Goal: Task Accomplishment & Management: Use online tool/utility

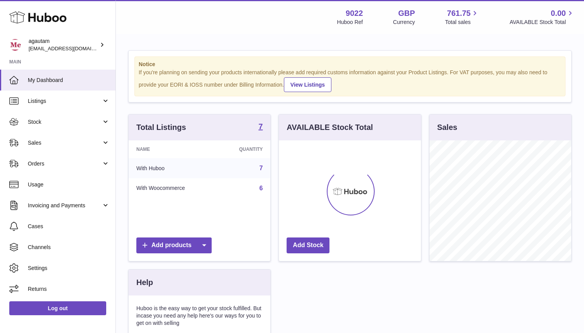
scroll to position [121, 142]
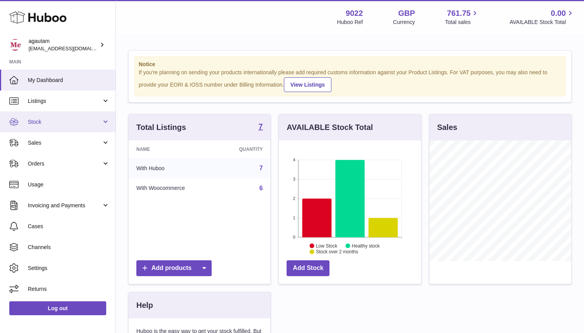
click at [99, 125] on span "Stock" at bounding box center [65, 121] width 74 height 7
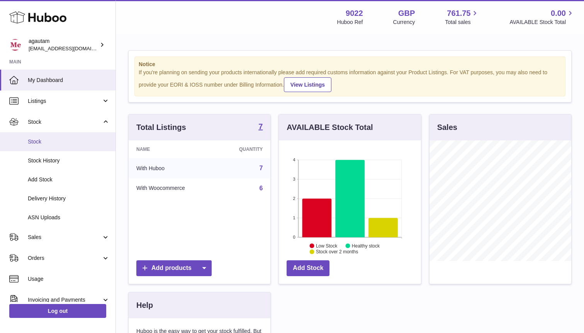
click at [44, 144] on span "Stock" at bounding box center [69, 141] width 82 height 7
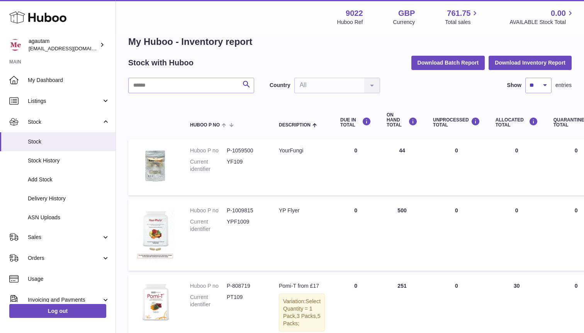
scroll to position [14, 0]
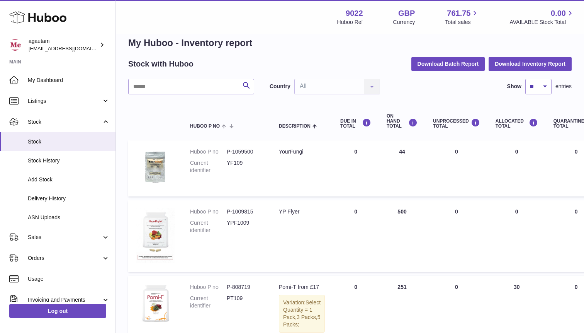
click at [389, 213] on td "ON HAND Total 500" at bounding box center [402, 236] width 46 height 72
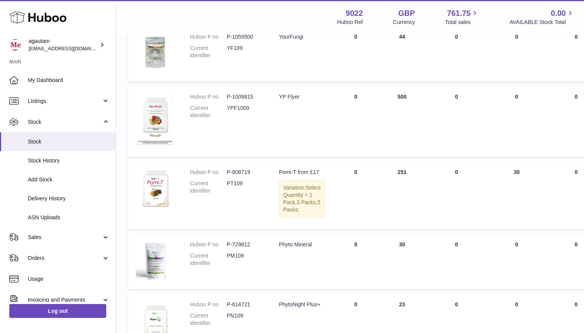
scroll to position [0, 0]
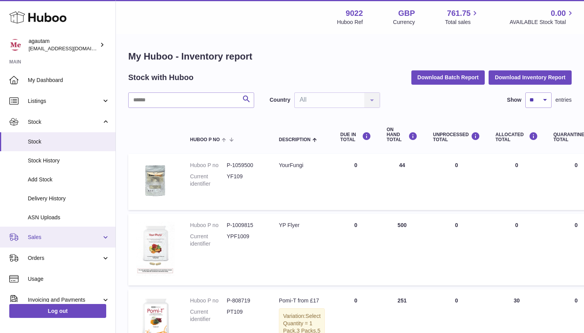
click at [101, 238] on link "Sales" at bounding box center [58, 236] width 116 height 21
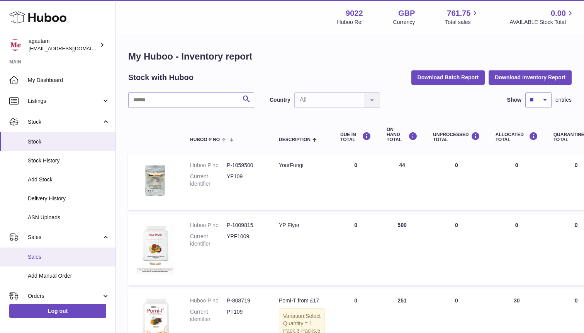
click at [39, 256] on span "Sales" at bounding box center [69, 256] width 82 height 7
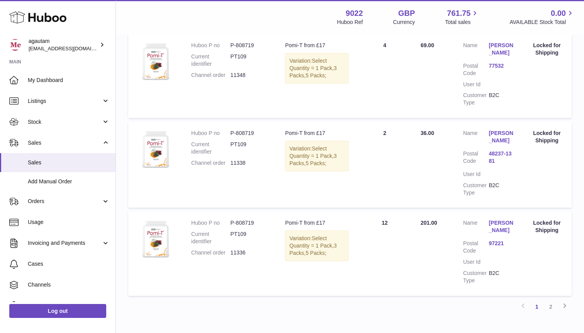
scroll to position [822, 0]
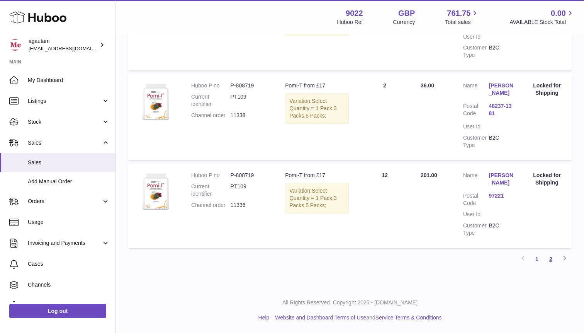
click at [553, 260] on link "2" at bounding box center [551, 259] width 14 height 14
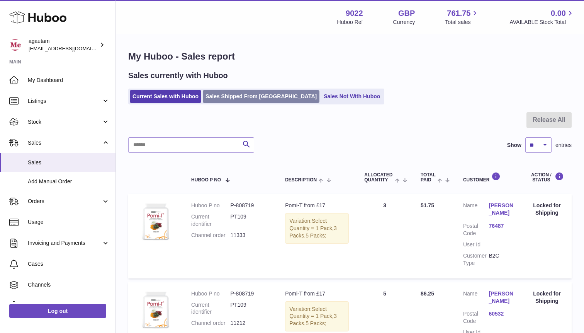
click at [257, 100] on link "Sales Shipped From [GEOGRAPHIC_DATA]" at bounding box center [261, 96] width 117 height 13
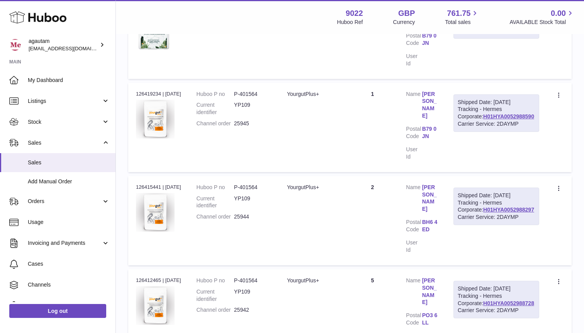
scroll to position [798, 0]
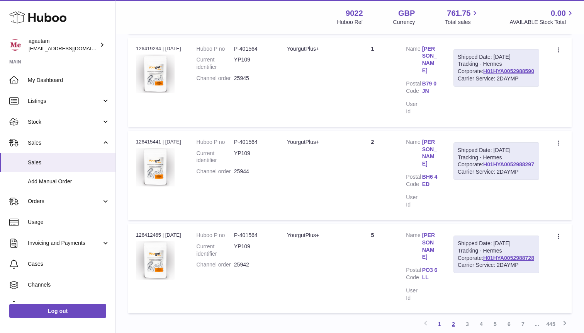
click at [453, 317] on link "2" at bounding box center [454, 324] width 14 height 14
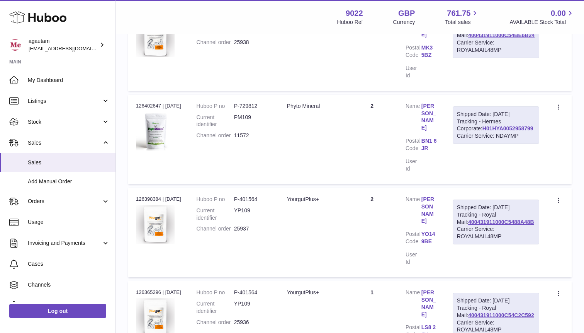
scroll to position [797, 0]
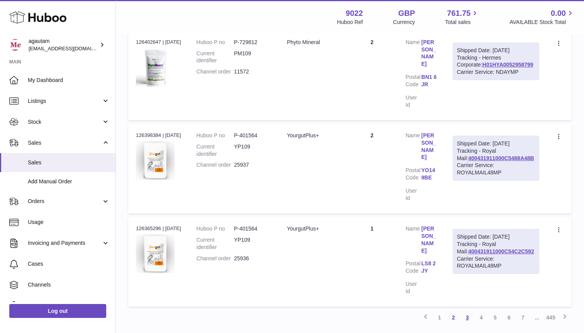
click at [466, 310] on link "3" at bounding box center [468, 317] width 14 height 14
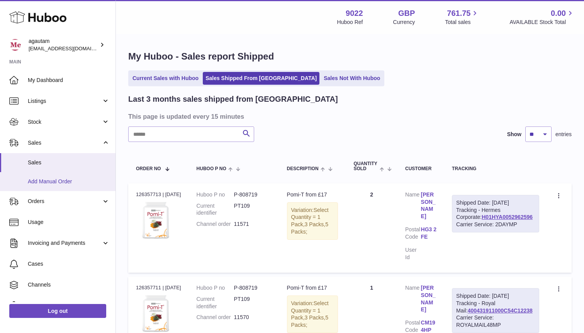
click at [51, 183] on span "Add Manual Order" at bounding box center [69, 181] width 82 height 7
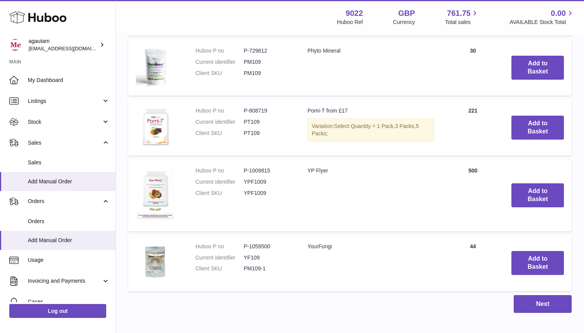
scroll to position [409, 0]
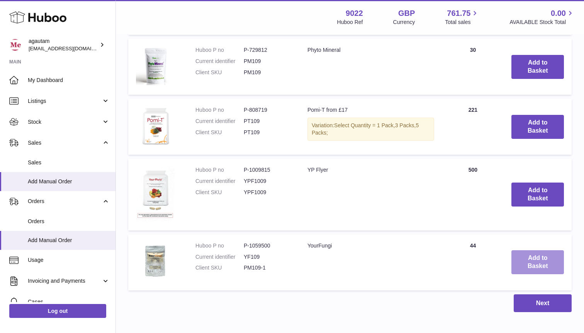
click at [536, 261] on button "Add to Basket" at bounding box center [538, 262] width 53 height 24
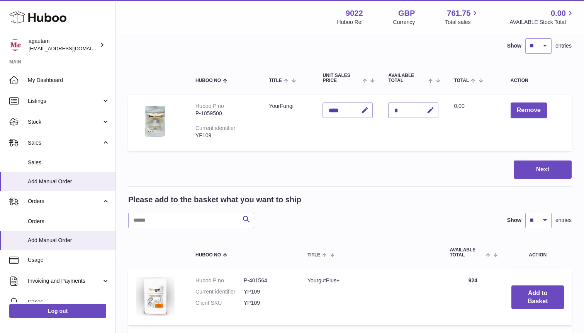
scroll to position [0, 0]
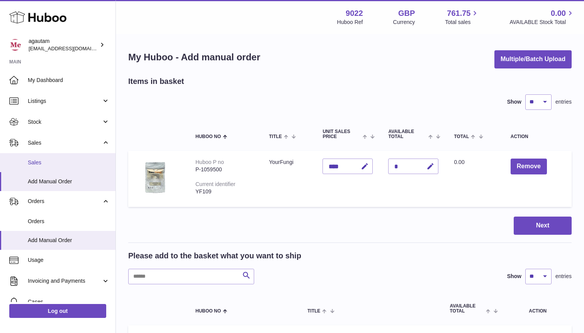
click at [63, 168] on link "Sales" at bounding box center [58, 162] width 116 height 19
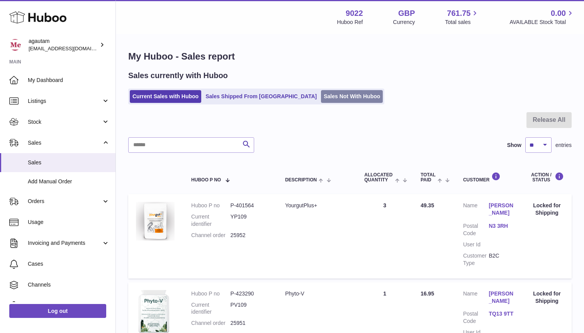
click at [321, 95] on link "Sales Not With Huboo" at bounding box center [352, 96] width 62 height 13
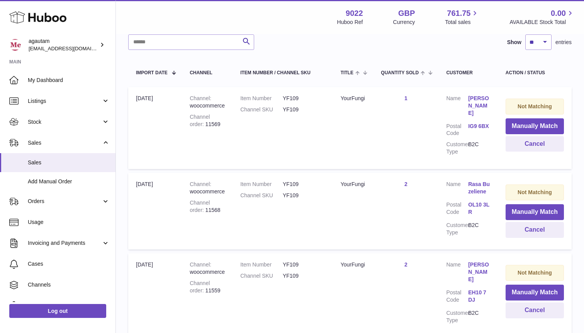
scroll to position [124, 0]
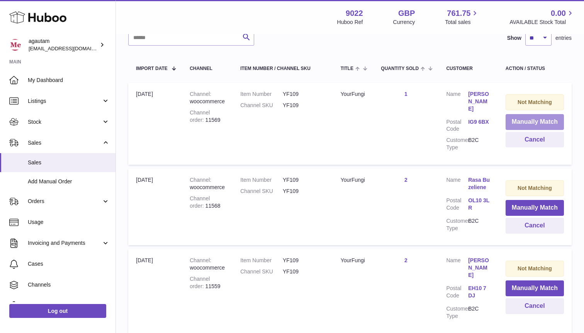
click at [530, 120] on button "Manually Match" at bounding box center [535, 122] width 58 height 16
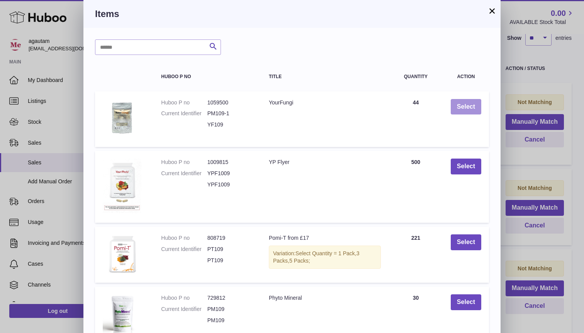
click at [461, 107] on button "Select" at bounding box center [466, 107] width 31 height 16
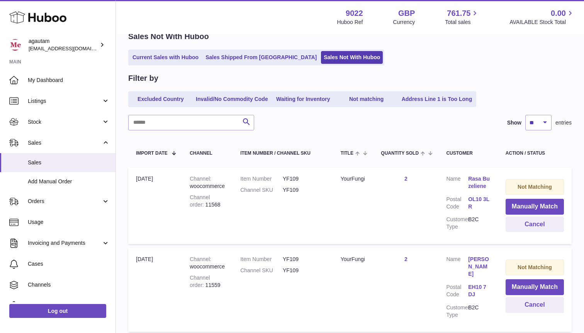
scroll to position [0, 0]
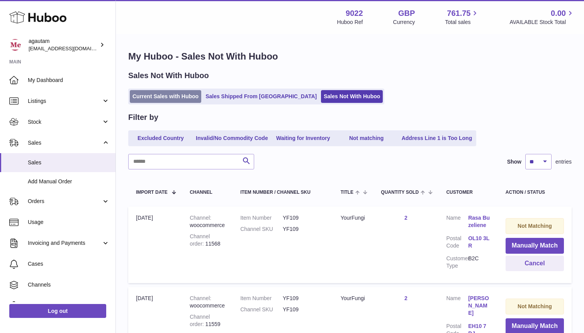
click at [169, 96] on link "Current Sales with Huboo" at bounding box center [166, 96] width 72 height 13
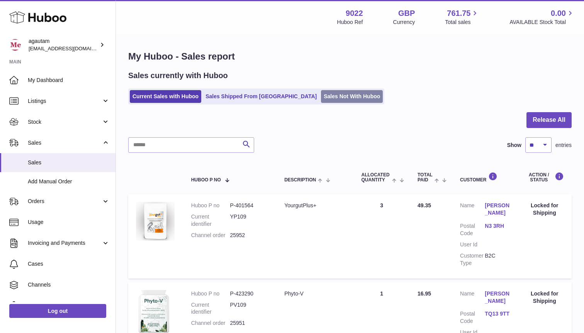
click at [321, 102] on link "Sales Not With Huboo" at bounding box center [352, 96] width 62 height 13
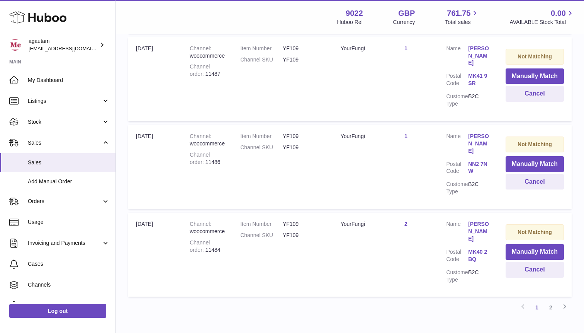
scroll to position [818, 0]
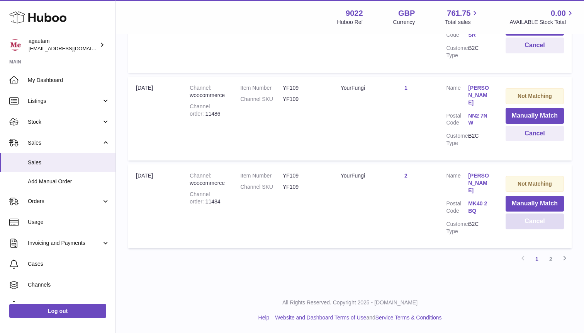
click at [536, 229] on button "Cancel" at bounding box center [535, 221] width 58 height 16
click at [533, 229] on button "Cancel" at bounding box center [535, 221] width 58 height 16
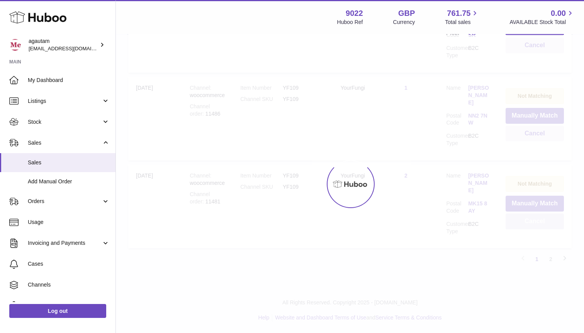
scroll to position [805, 0]
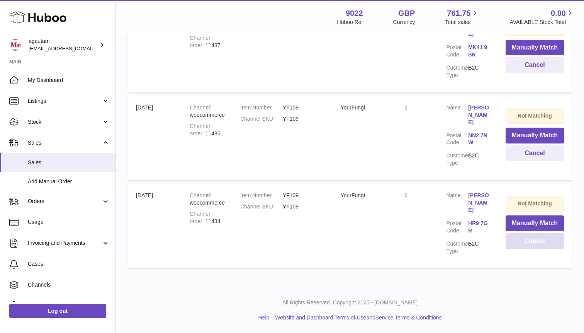
click at [544, 243] on button "Cancel" at bounding box center [535, 241] width 58 height 16
click at [521, 242] on button "Cancel" at bounding box center [535, 241] width 58 height 16
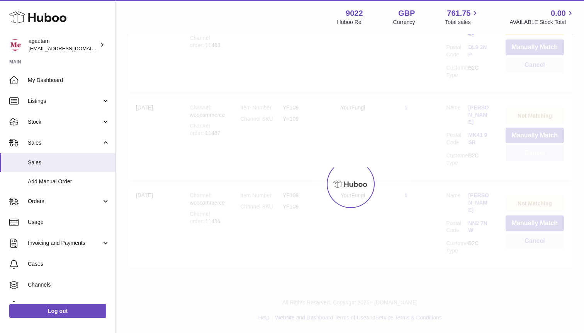
scroll to position [630, 0]
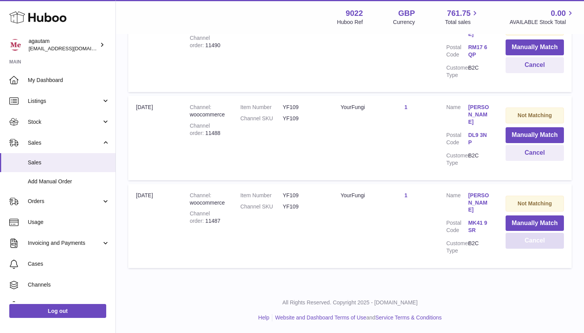
click at [530, 246] on button "Cancel" at bounding box center [535, 241] width 58 height 16
click at [527, 243] on button "Cancel" at bounding box center [535, 241] width 58 height 16
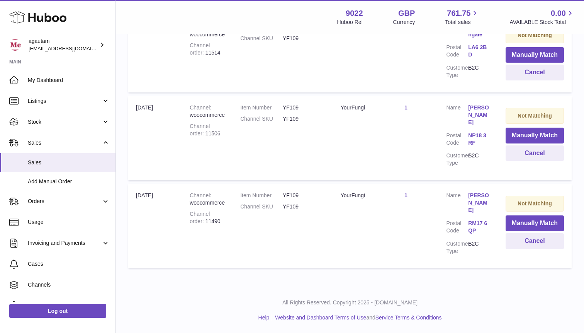
scroll to position [454, 0]
click at [529, 235] on button "Cancel" at bounding box center [535, 241] width 58 height 16
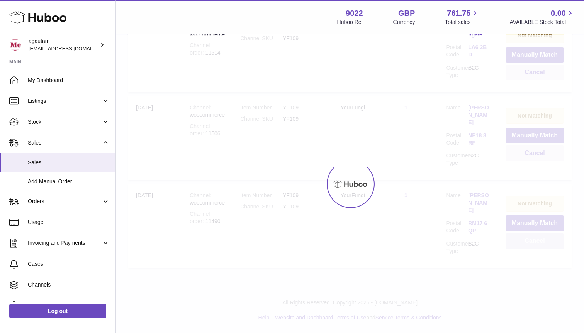
scroll to position [359, 0]
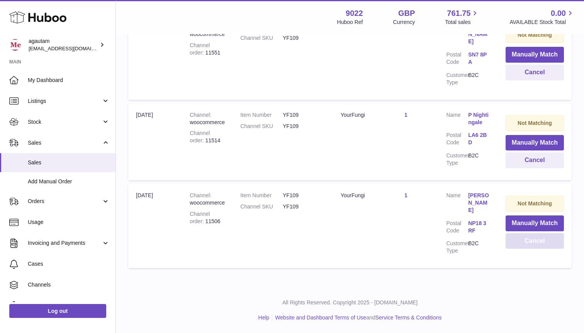
click at [529, 244] on button "Cancel" at bounding box center [535, 241] width 58 height 16
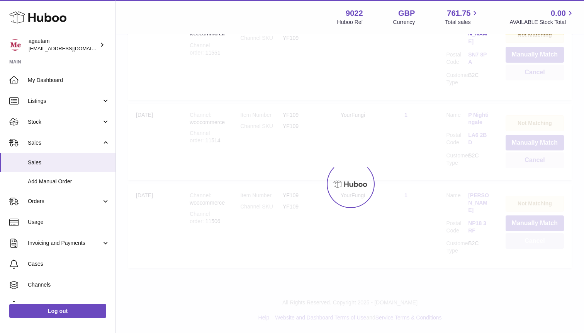
scroll to position [271, 0]
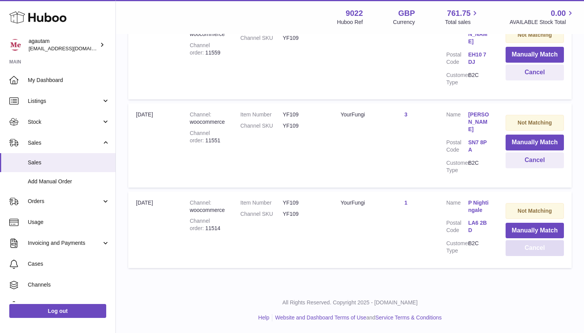
click at [531, 245] on button "Cancel" at bounding box center [535, 248] width 58 height 16
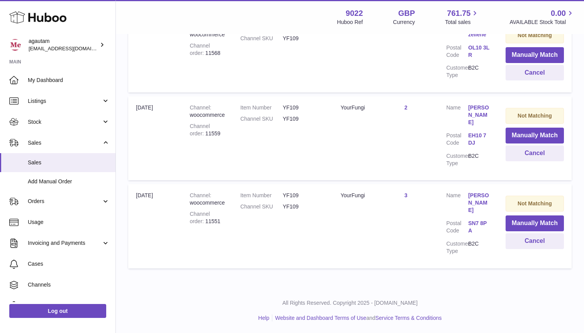
scroll to position [183, 0]
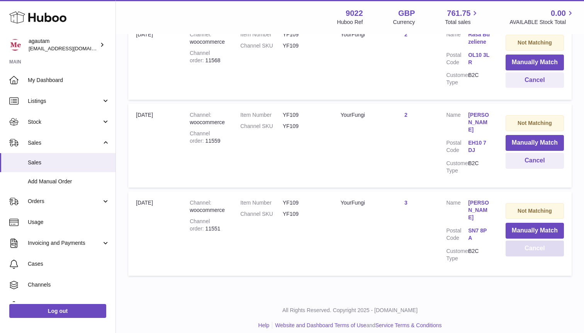
click at [535, 250] on button "Cancel" at bounding box center [535, 248] width 58 height 16
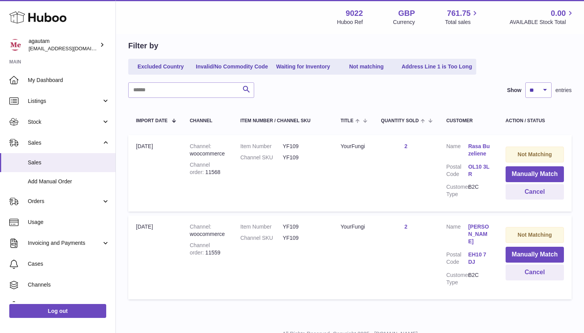
scroll to position [103, 0]
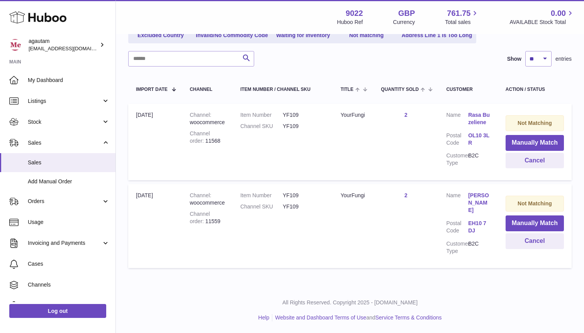
click at [407, 198] on link "2" at bounding box center [406, 195] width 3 height 6
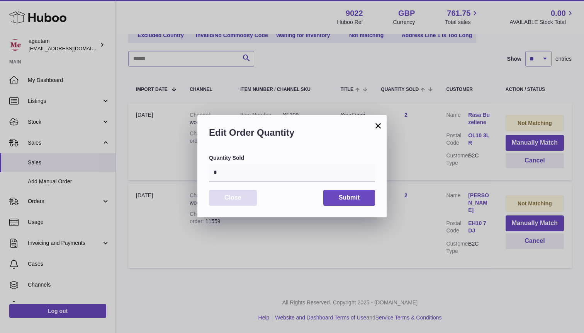
click at [228, 198] on button "Close" at bounding box center [233, 198] width 48 height 16
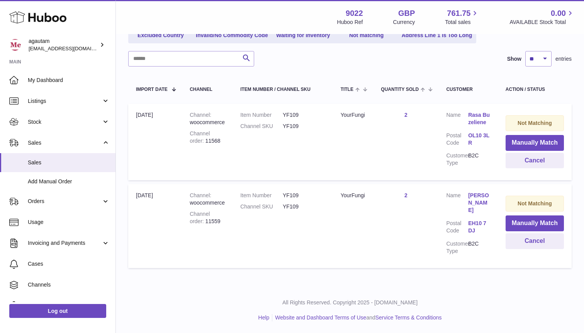
click at [477, 204] on link "Brian Innes" at bounding box center [479, 203] width 22 height 22
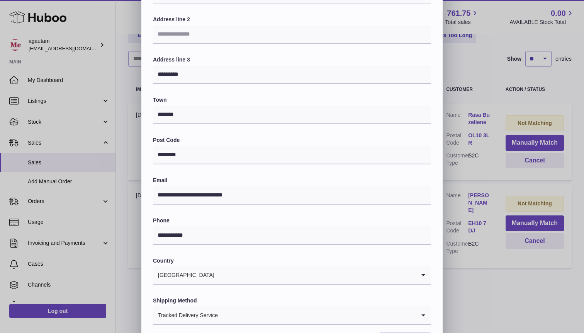
scroll to position [0, 0]
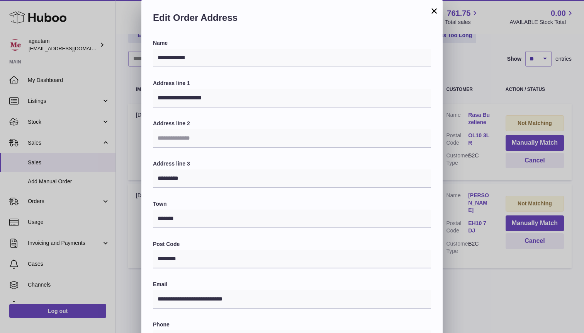
click at [435, 9] on button "×" at bounding box center [434, 10] width 9 height 9
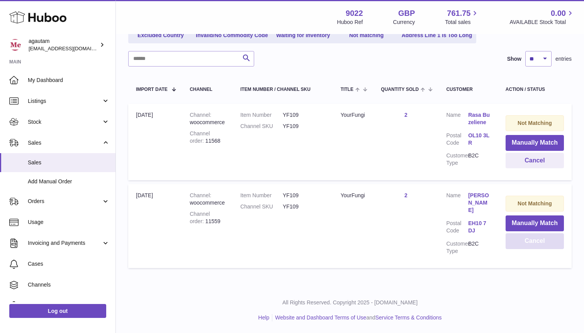
click at [526, 247] on button "Cancel" at bounding box center [535, 241] width 58 height 16
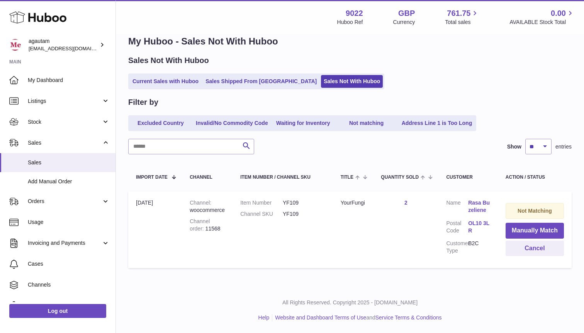
scroll to position [22, 0]
click at [536, 225] on button "Manually Match" at bounding box center [535, 231] width 58 height 16
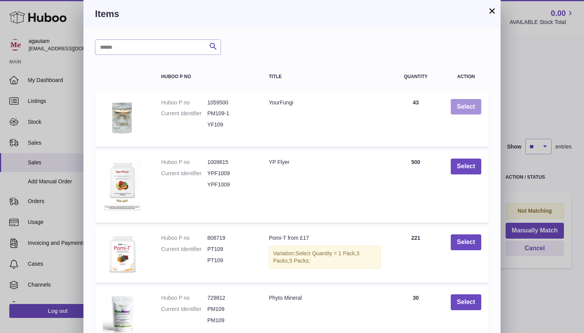
click at [467, 110] on button "Select" at bounding box center [466, 107] width 31 height 16
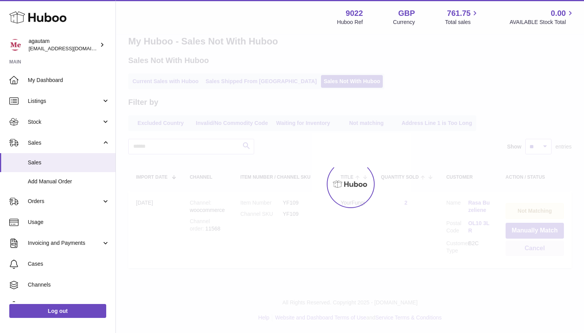
scroll to position [0, 0]
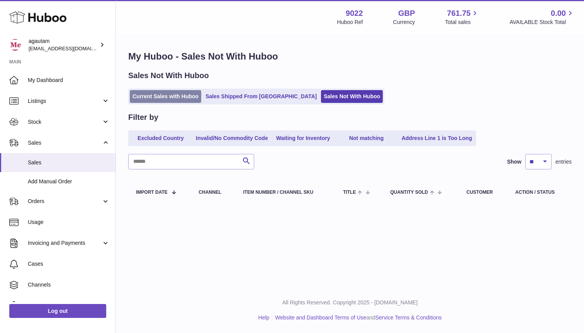
click at [173, 95] on link "Current Sales with Huboo" at bounding box center [166, 96] width 72 height 13
